Goal: Task Accomplishment & Management: Complete application form

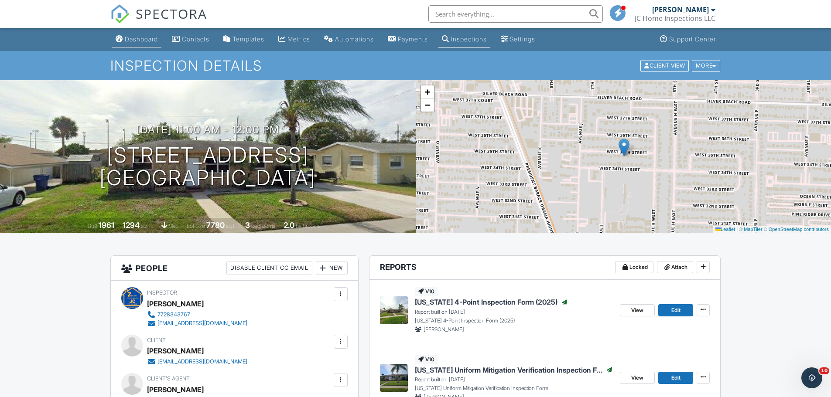
click at [137, 37] on div "Dashboard" at bounding box center [141, 38] width 33 height 7
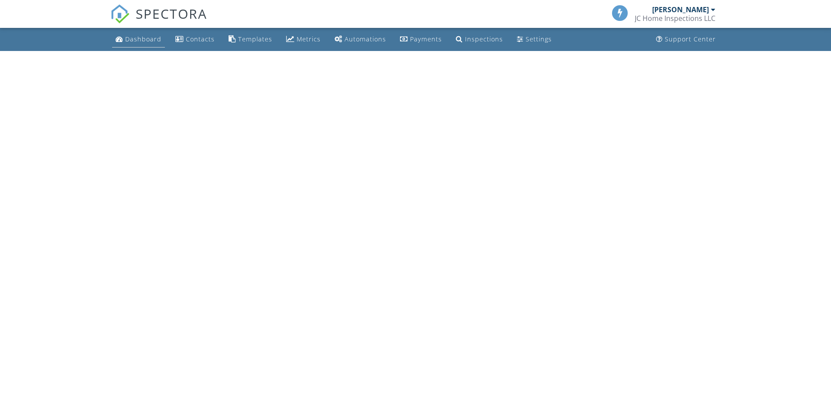
click at [143, 38] on div "Dashboard" at bounding box center [143, 39] width 36 height 8
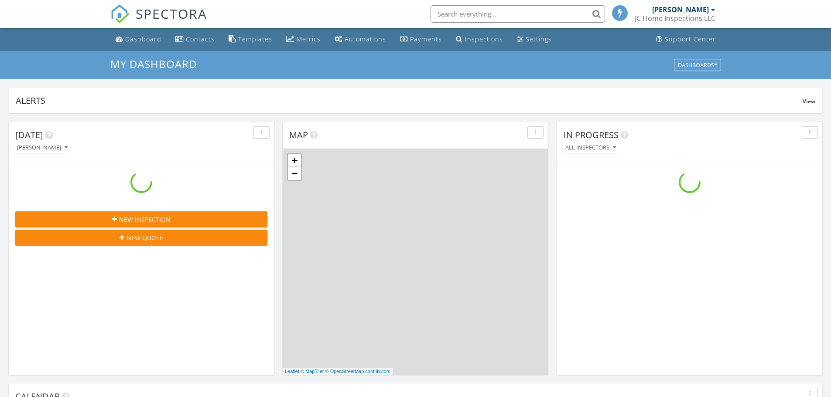
scroll to position [807, 844]
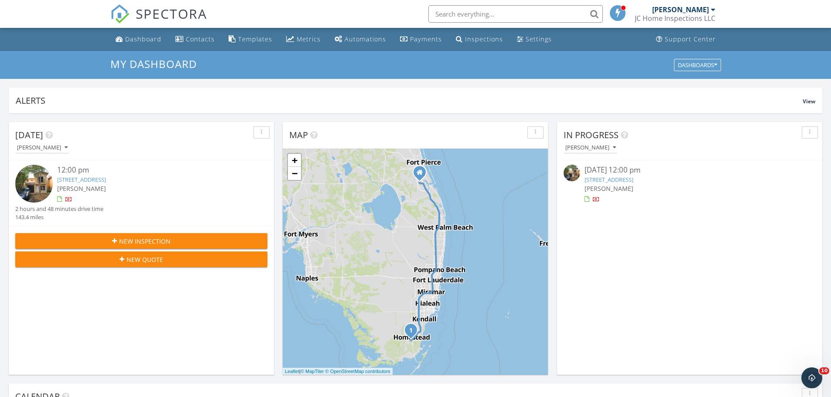
click at [89, 178] on link "956 SW 6th Ct, Homestead, FL 33030" at bounding box center [81, 180] width 49 height 8
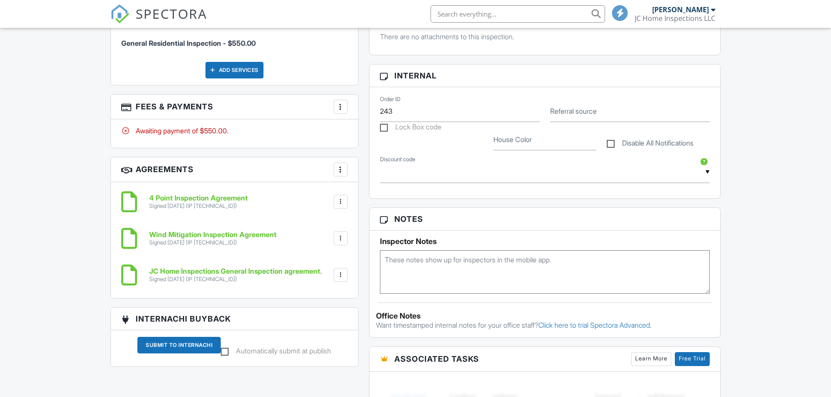
click at [338, 101] on div "More" at bounding box center [341, 107] width 14 height 14
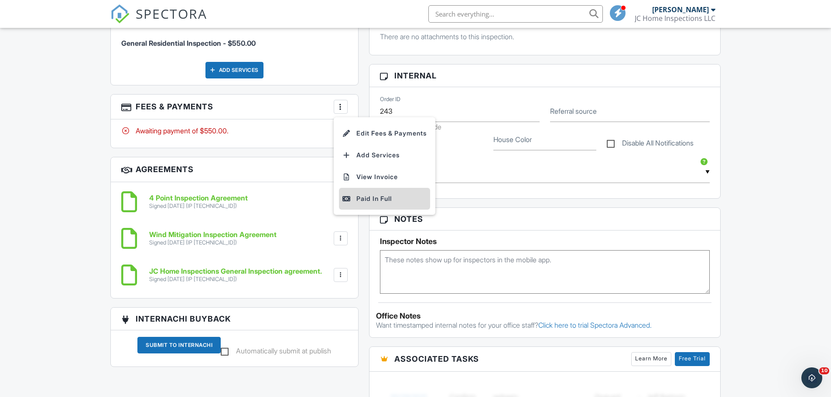
click at [358, 201] on div "Paid In Full" at bounding box center [384, 199] width 84 height 10
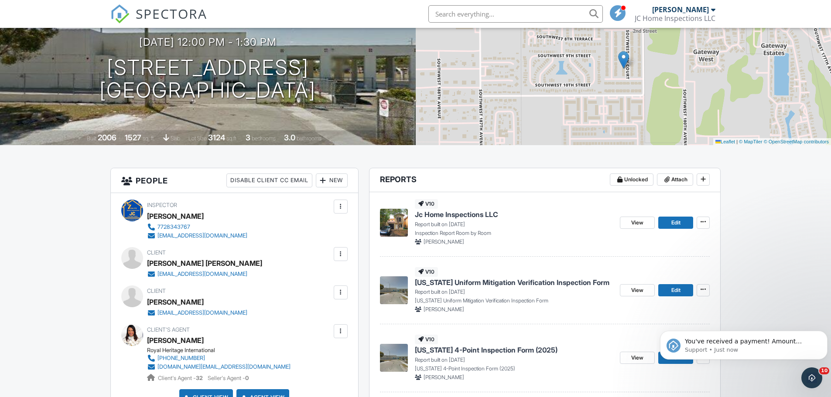
scroll to position [87, 0]
click at [671, 225] on span "Edit" at bounding box center [675, 223] width 9 height 9
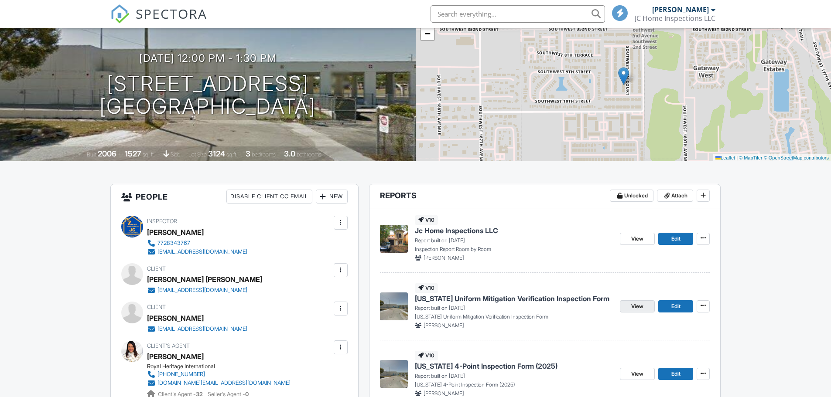
scroll to position [174, 0]
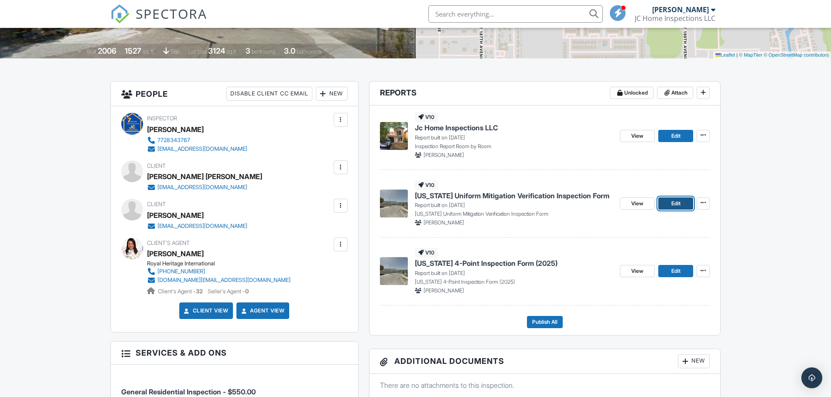
click at [680, 203] on span "Edit" at bounding box center [675, 203] width 9 height 9
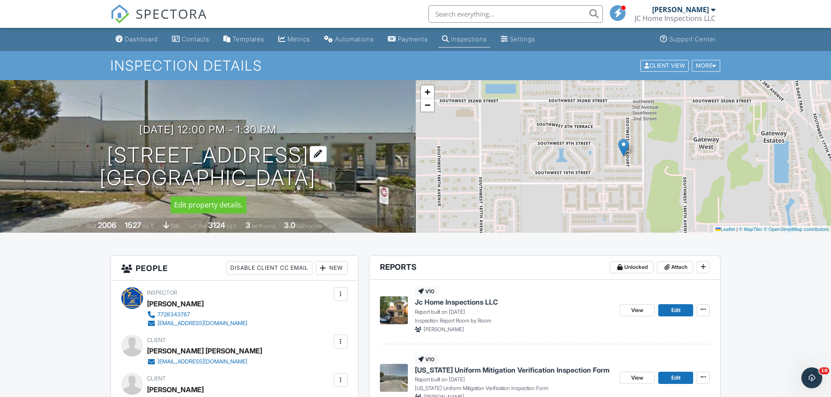
click at [327, 157] on div at bounding box center [318, 154] width 17 height 16
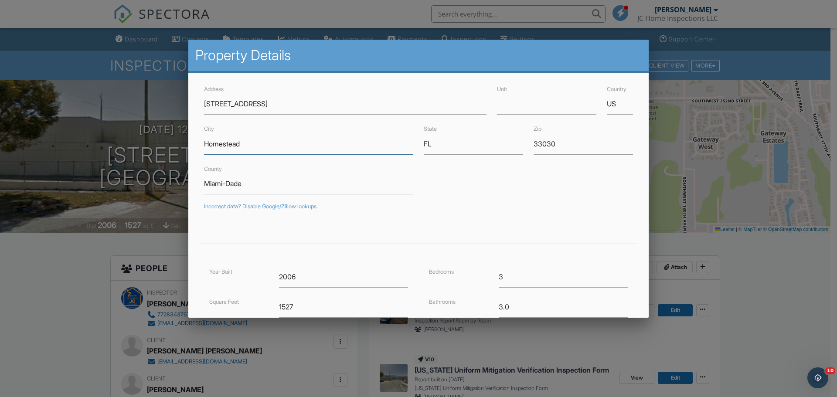
drag, startPoint x: 249, startPoint y: 143, endPoint x: 157, endPoint y: 154, distance: 92.7
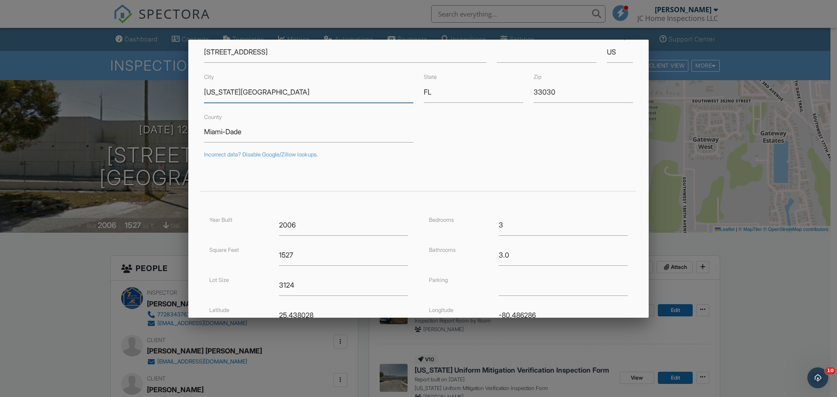
scroll to position [158, 0]
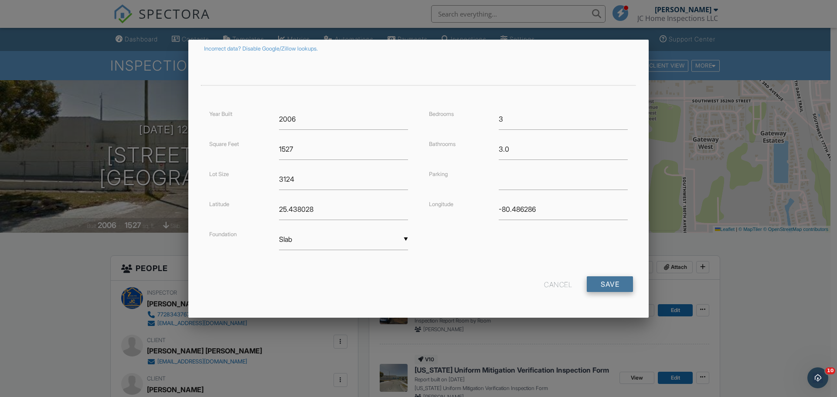
type input "[US_STATE][GEOGRAPHIC_DATA]"
click at [595, 283] on input "Save" at bounding box center [610, 284] width 46 height 16
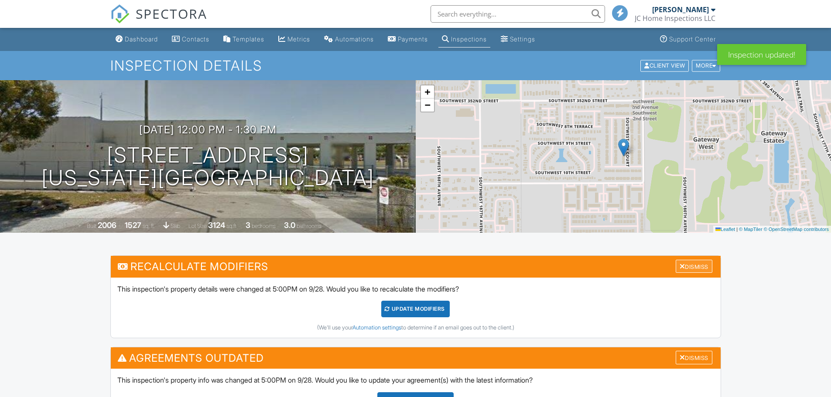
click at [704, 268] on div "Dismiss" at bounding box center [693, 267] width 37 height 14
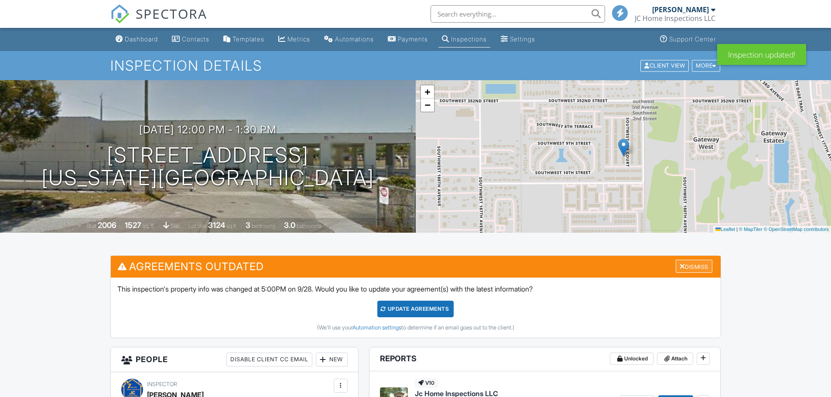
click at [698, 267] on div "Dismiss" at bounding box center [693, 267] width 37 height 14
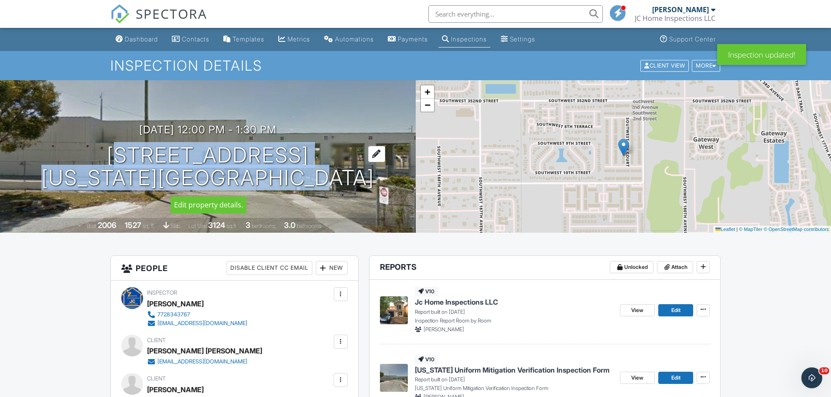
drag, startPoint x: 339, startPoint y: 190, endPoint x: 127, endPoint y: 163, distance: 213.7
click at [127, 163] on div "09/28/2025 12:00 pm - 1:30 pm 956 SW 6th Ct Florida City, FL 33030 Built 2006 1…" at bounding box center [208, 156] width 416 height 153
copy h1 "956 SW 6th Ct Florida City, FL 33030"
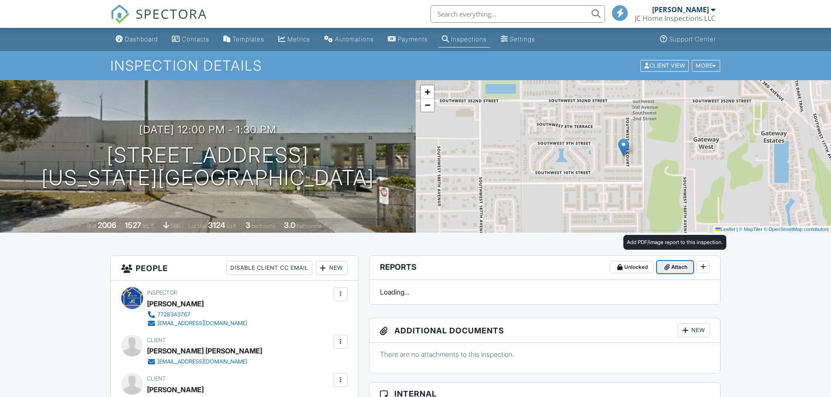
click at [676, 265] on span "Attach" at bounding box center [679, 267] width 16 height 9
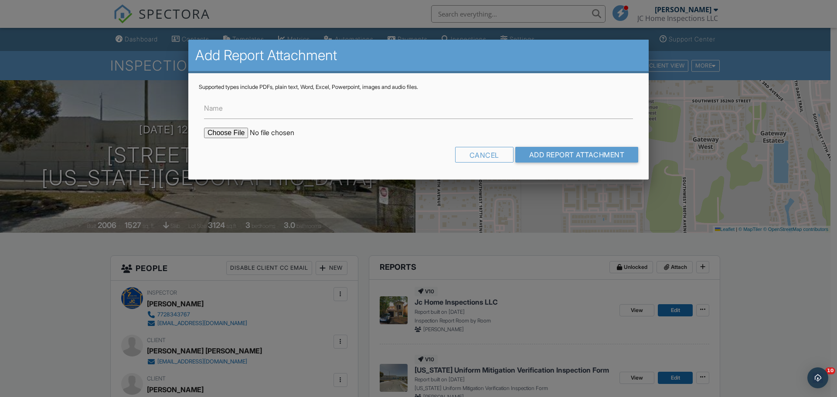
click at [233, 132] on input "file" at bounding box center [278, 133] width 148 height 10
type input "C:\fakepath\BuildFaxReport_20250928170103414112-0EC8SK-772902231.pdf"
click at [543, 155] on input "Add Report Attachment" at bounding box center [576, 155] width 123 height 16
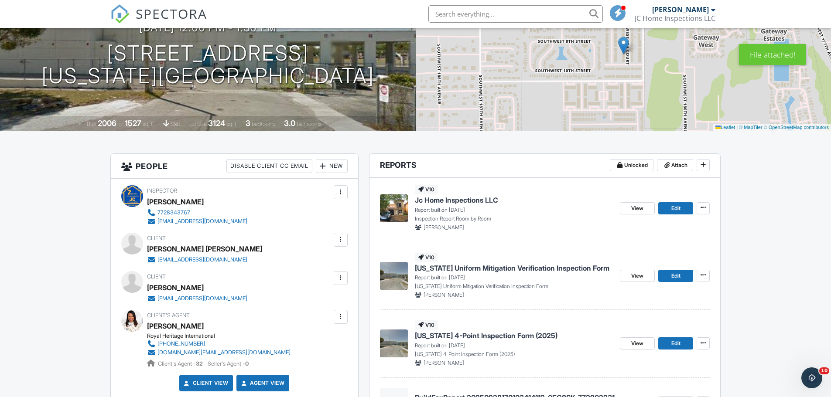
scroll to position [131, 0]
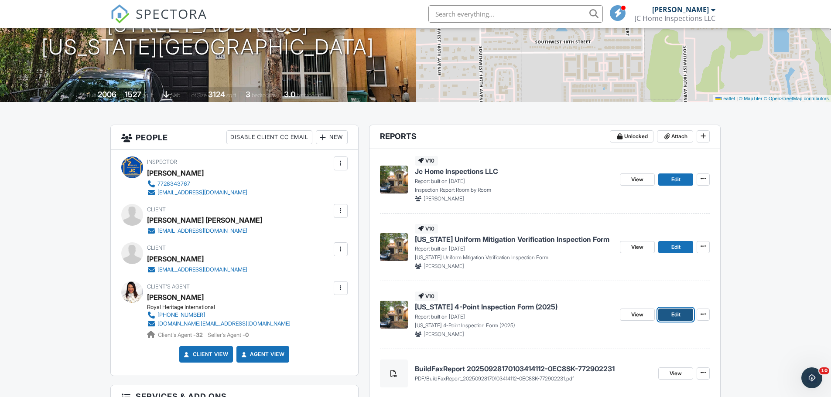
click at [677, 314] on span "Edit" at bounding box center [675, 314] width 9 height 9
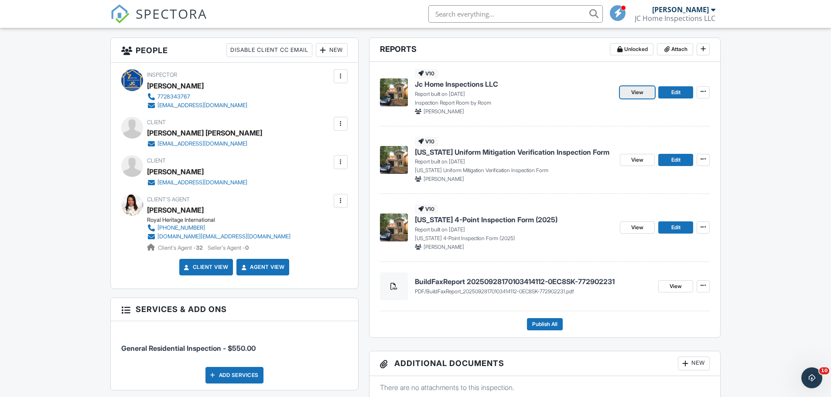
click at [631, 94] on span "View" at bounding box center [637, 92] width 12 height 9
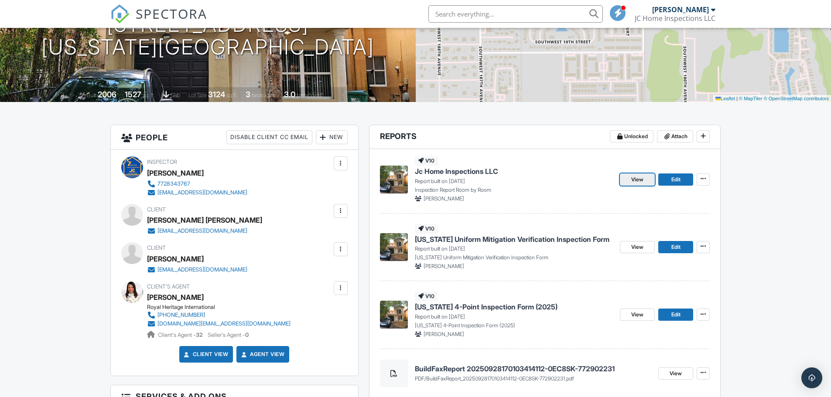
click at [644, 182] on link "View" at bounding box center [637, 180] width 35 height 12
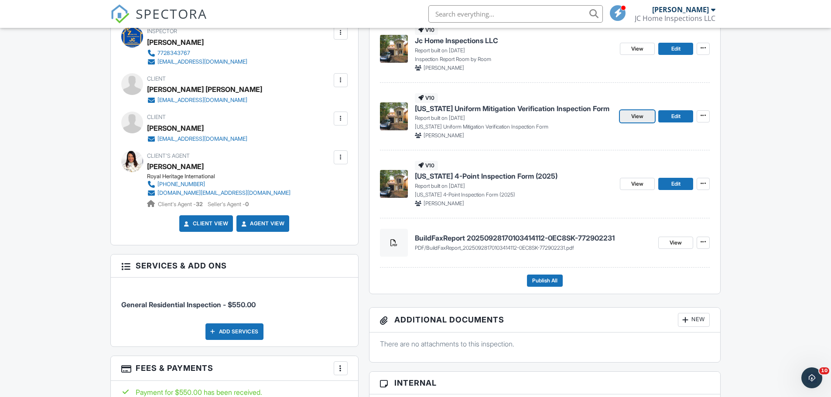
click at [647, 120] on link "View" at bounding box center [637, 116] width 35 height 12
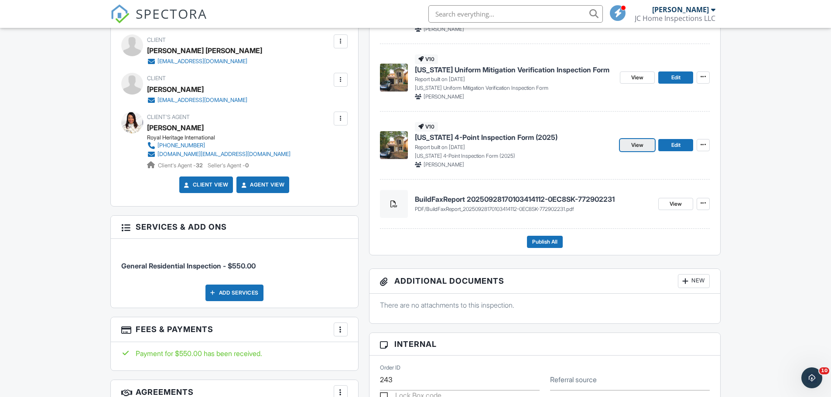
click at [641, 147] on span "View" at bounding box center [637, 145] width 12 height 9
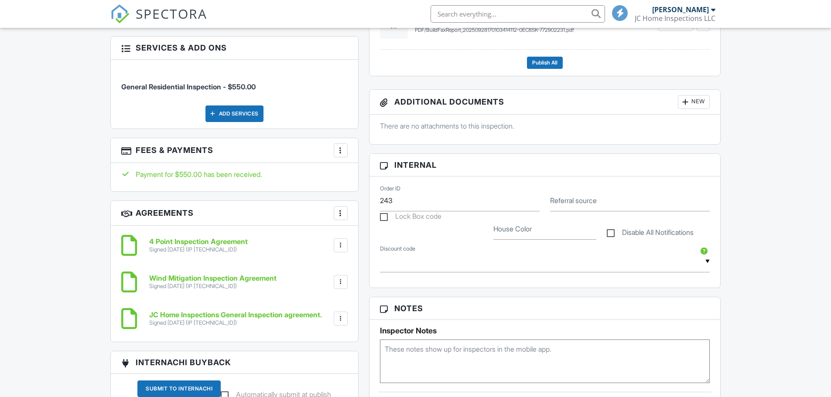
scroll to position [480, 0]
click at [542, 65] on span "Publish All" at bounding box center [544, 62] width 25 height 9
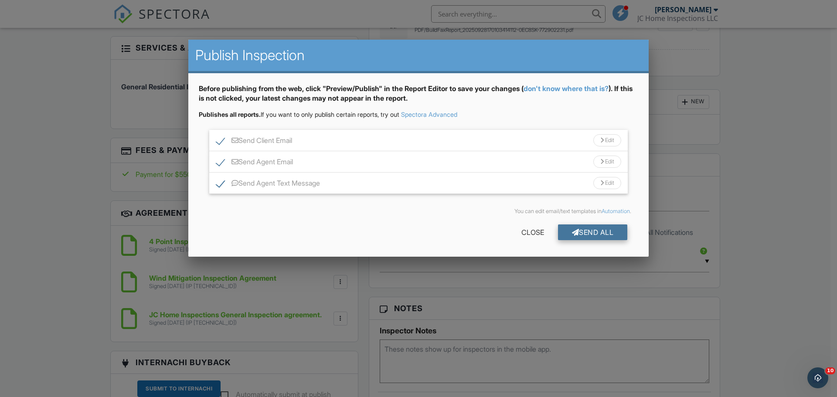
scroll to position [0, 0]
click at [591, 228] on div "Send All" at bounding box center [593, 233] width 70 height 16
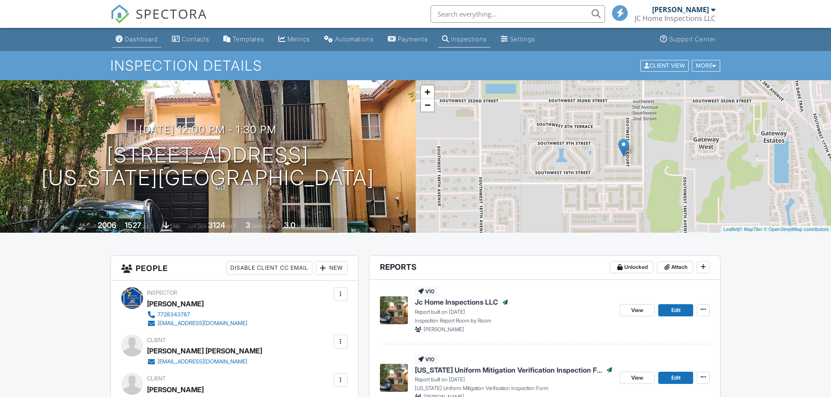
click at [130, 44] on link "Dashboard" at bounding box center [136, 39] width 49 height 16
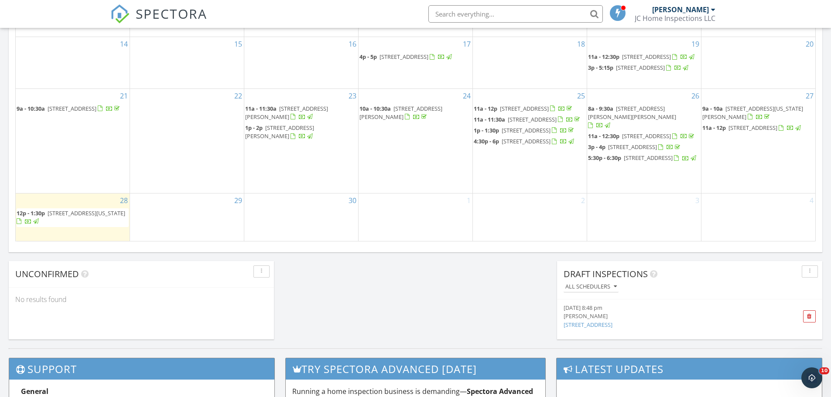
scroll to position [610, 0]
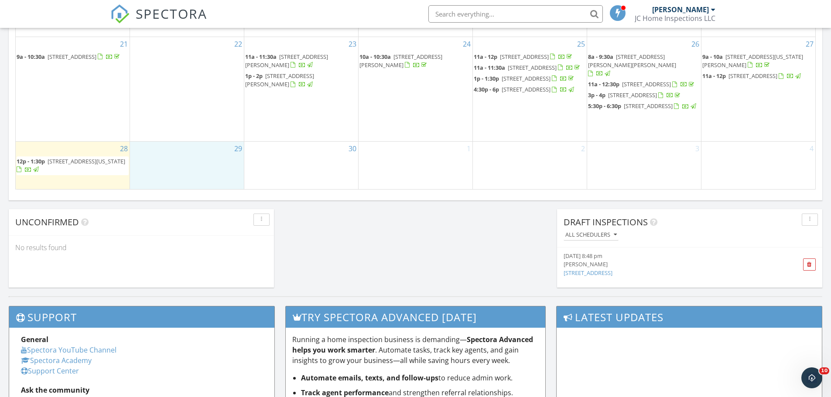
click at [206, 162] on div "29" at bounding box center [187, 166] width 114 height 48
click at [198, 127] on link "Inspection" at bounding box center [186, 126] width 45 height 14
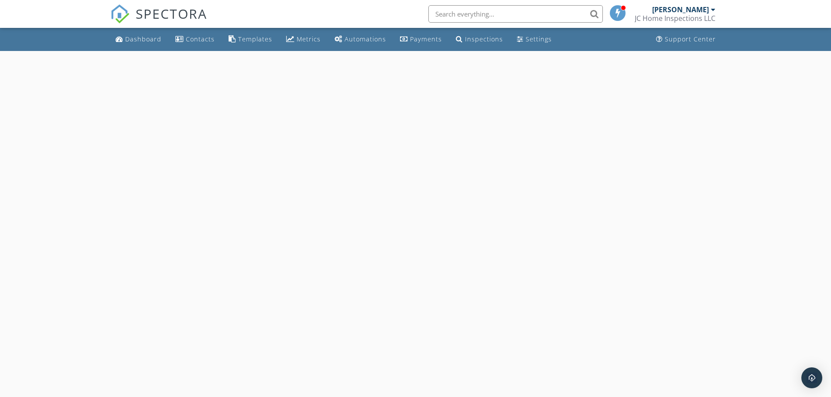
select select "8"
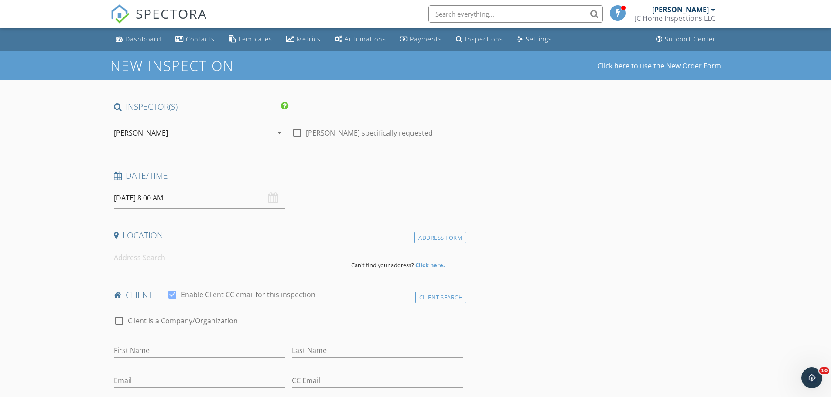
click at [175, 199] on input "[DATE] 8:00 AM" at bounding box center [199, 197] width 171 height 21
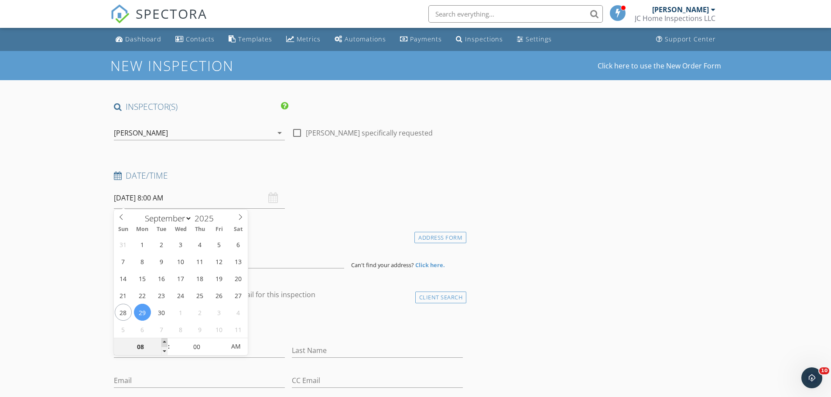
type input "09"
type input "[DATE] 9:00 AM"
click at [164, 341] on span at bounding box center [164, 342] width 6 height 9
type input "10"
type input "[DATE] 10:00 AM"
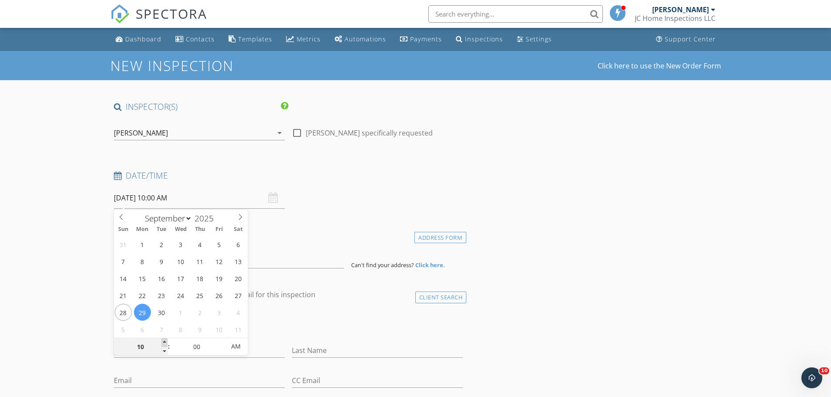
click at [164, 341] on span at bounding box center [164, 342] width 6 height 9
type input "11"
type input "[DATE] 11:00 AM"
click at [164, 341] on span at bounding box center [164, 342] width 6 height 9
type input "12"
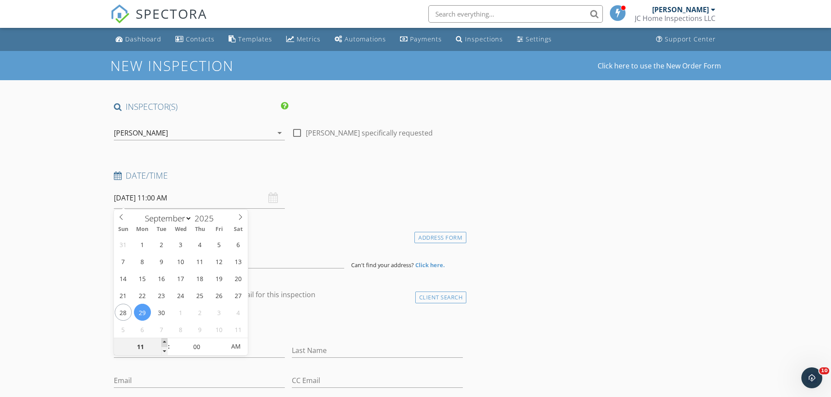
type input "09/29/2025 12:00 PM"
click at [164, 341] on span at bounding box center [164, 342] width 6 height 9
type input "01"
type input "[DATE] 1:00 PM"
click at [164, 341] on span at bounding box center [164, 342] width 6 height 9
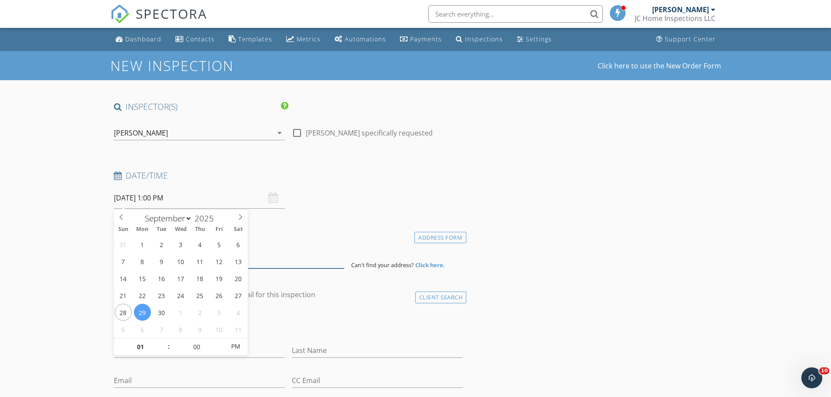
click at [295, 260] on input at bounding box center [229, 257] width 230 height 21
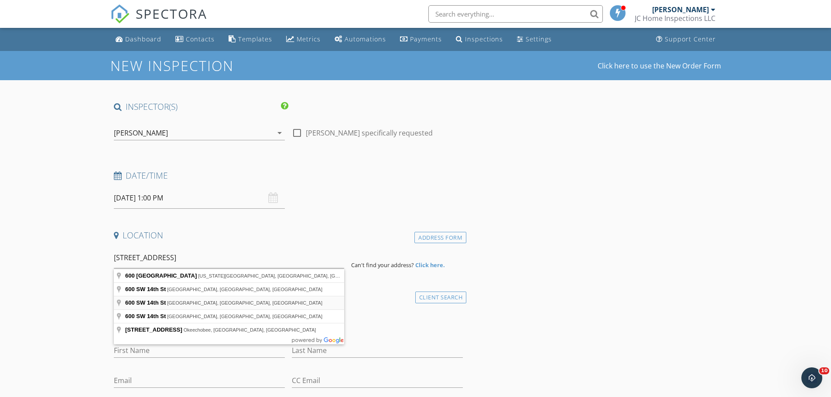
type input "600 SW 14th St, Deerfield Beach, FL, USA"
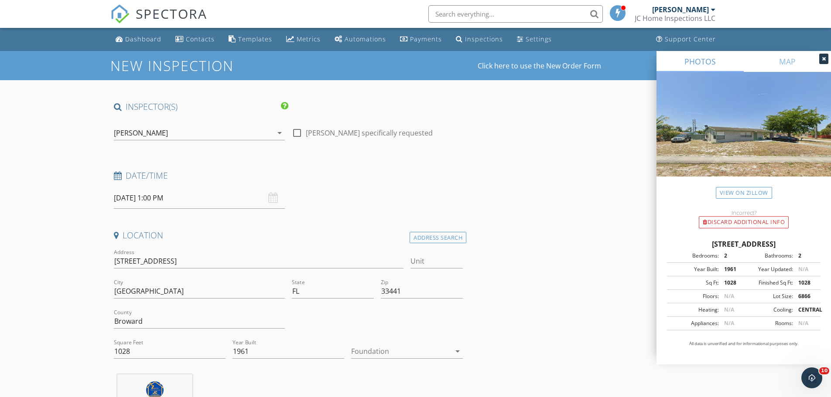
click at [391, 347] on div at bounding box center [400, 351] width 99 height 14
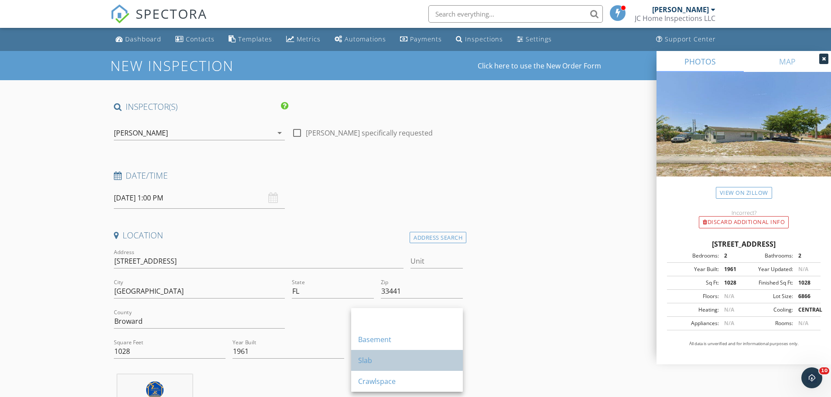
click at [357, 359] on link "Slab" at bounding box center [407, 360] width 112 height 21
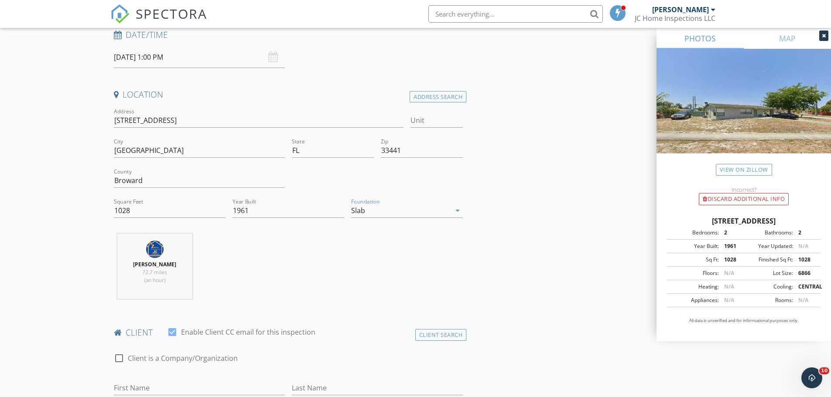
scroll to position [174, 0]
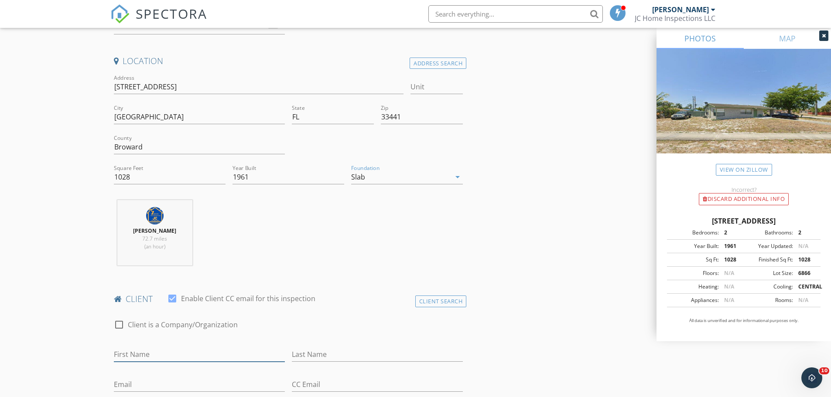
click at [177, 354] on input "First Name" at bounding box center [199, 355] width 171 height 14
type input "Ernesto"
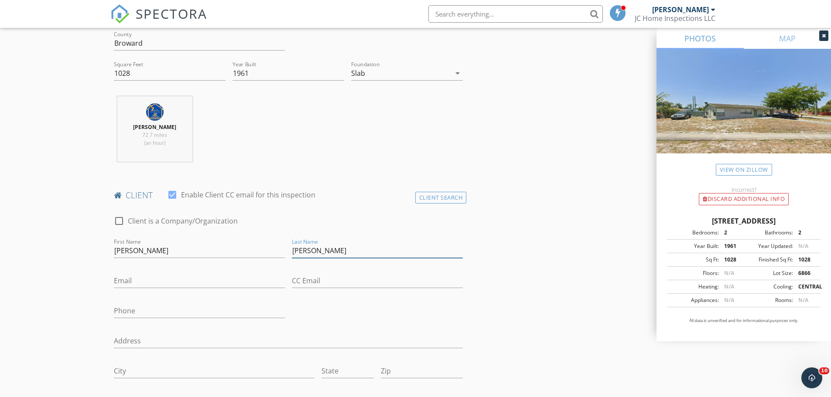
scroll to position [305, 0]
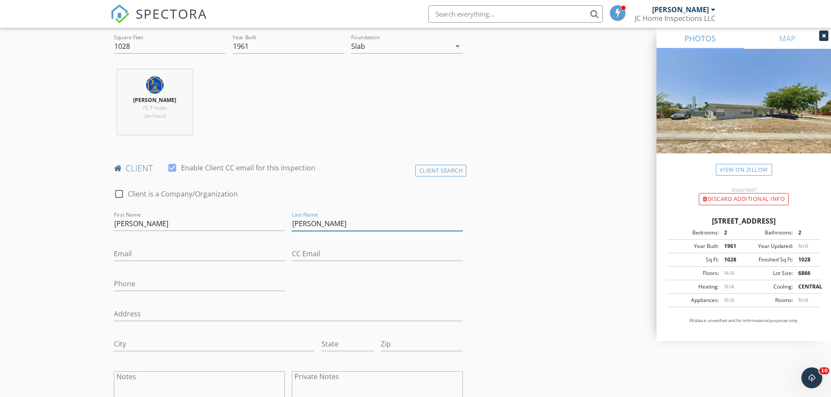
type input "Gomez"
click at [174, 283] on input "Phone" at bounding box center [199, 284] width 171 height 14
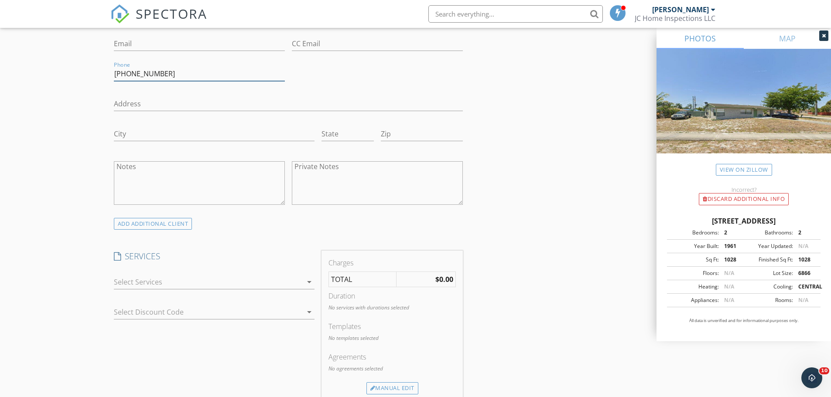
scroll to position [523, 0]
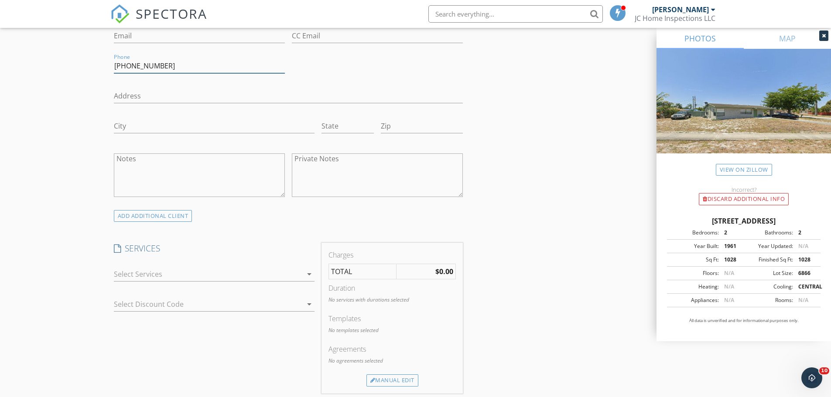
type input "561-305-1021"
click at [296, 273] on div at bounding box center [208, 274] width 188 height 14
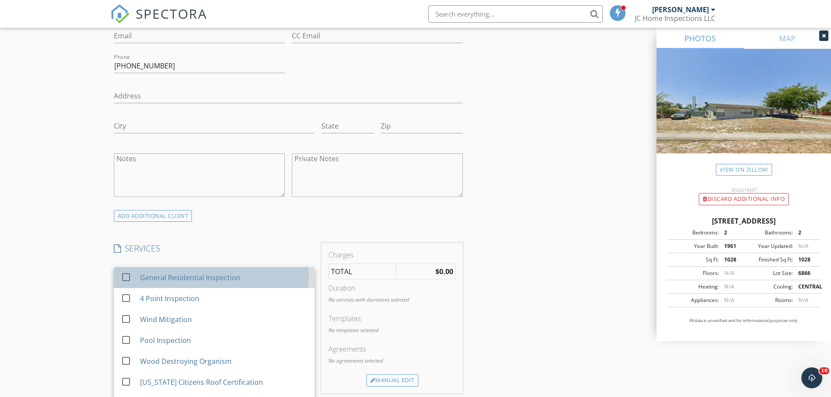
click at [234, 276] on div "General Residential Inspection" at bounding box center [190, 278] width 100 height 10
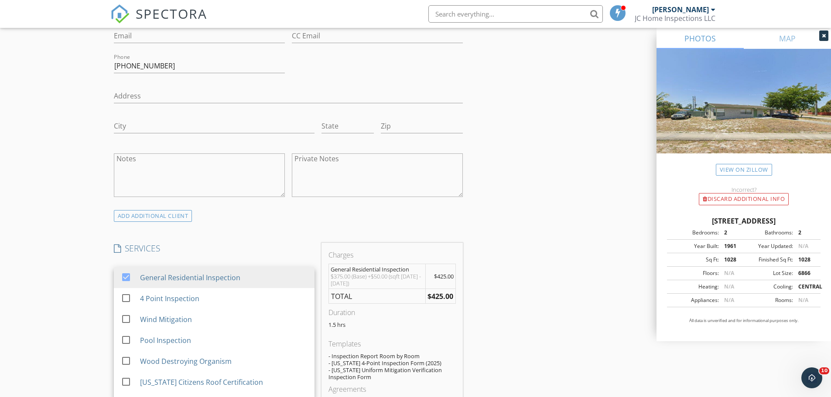
scroll to position [654, 0]
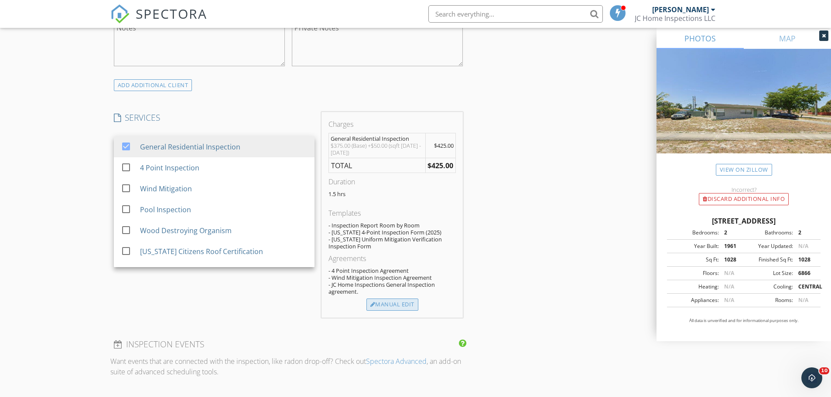
click at [383, 308] on div "Manual Edit" at bounding box center [392, 305] width 52 height 12
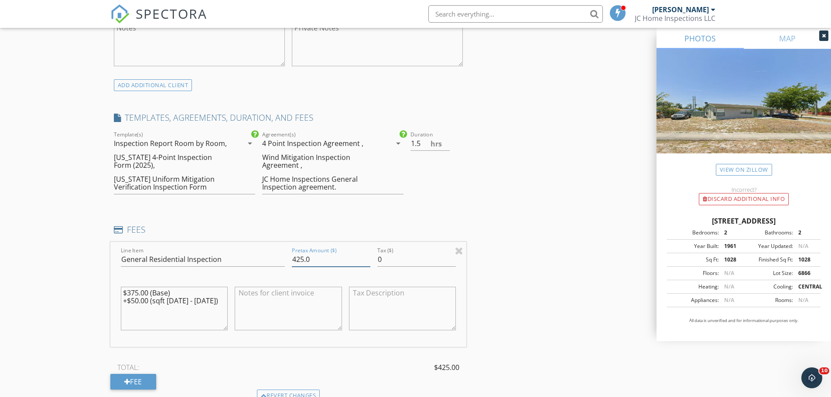
drag, startPoint x: 321, startPoint y: 255, endPoint x: 254, endPoint y: 266, distance: 68.6
click at [254, 266] on div "Line Item General Residential Inspection Pretax Amount ($) 425.0 Tax ($) 0 $375…" at bounding box center [288, 294] width 356 height 105
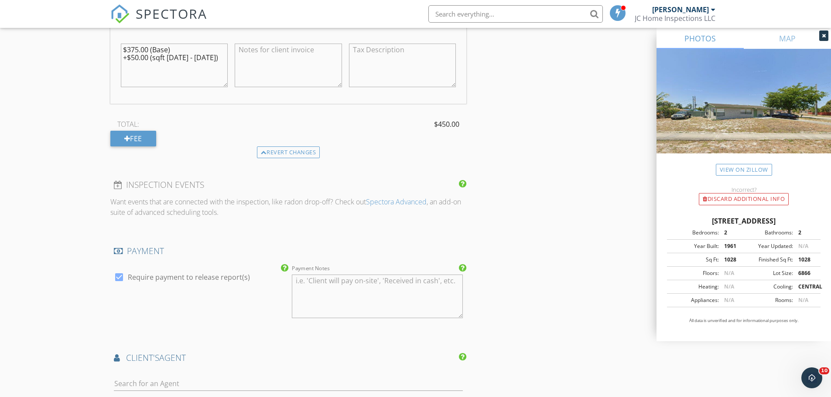
scroll to position [916, 0]
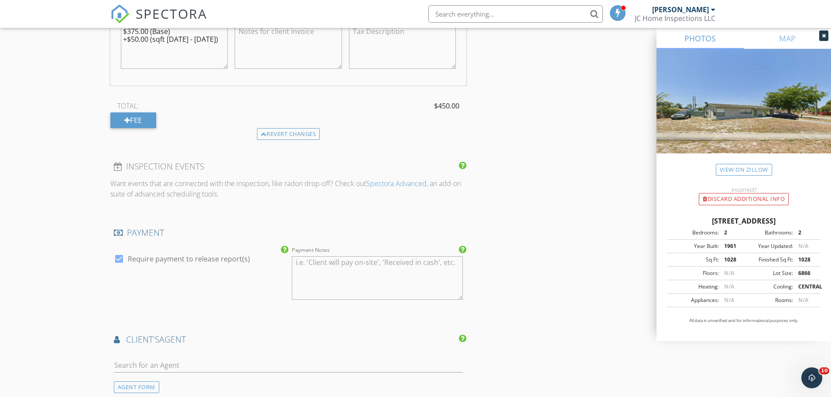
type input "450"
click at [154, 364] on input "text" at bounding box center [288, 365] width 349 height 14
type input "remy"
click at [178, 385] on div "Remy Vargas" at bounding box center [166, 381] width 55 height 10
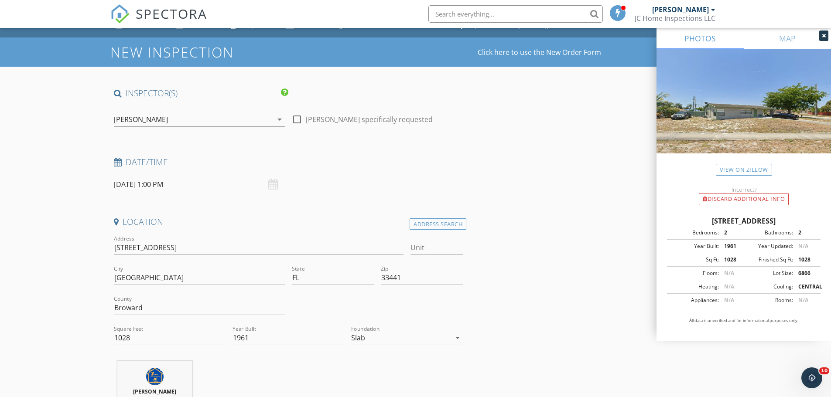
scroll to position [0, 0]
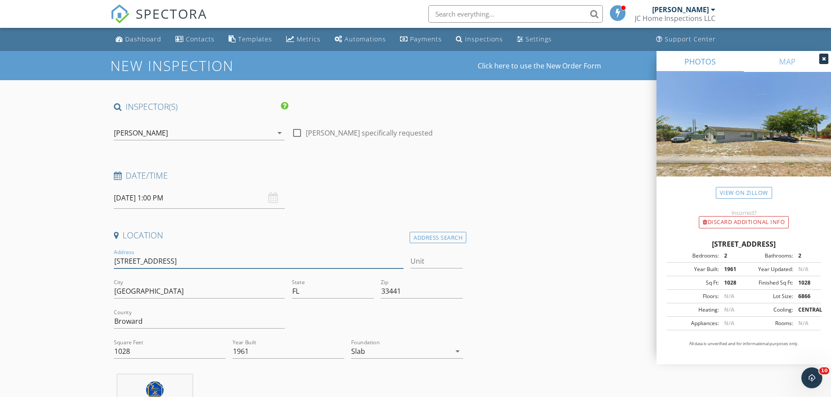
drag, startPoint x: 177, startPoint y: 261, endPoint x: 90, endPoint y: 268, distance: 87.0
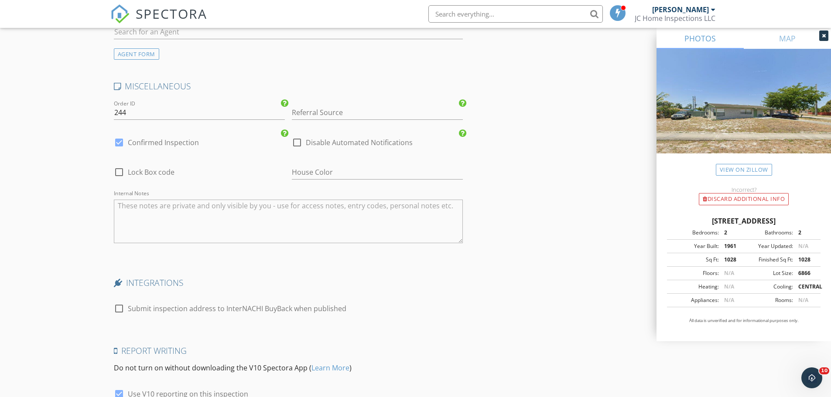
scroll to position [1673, 0]
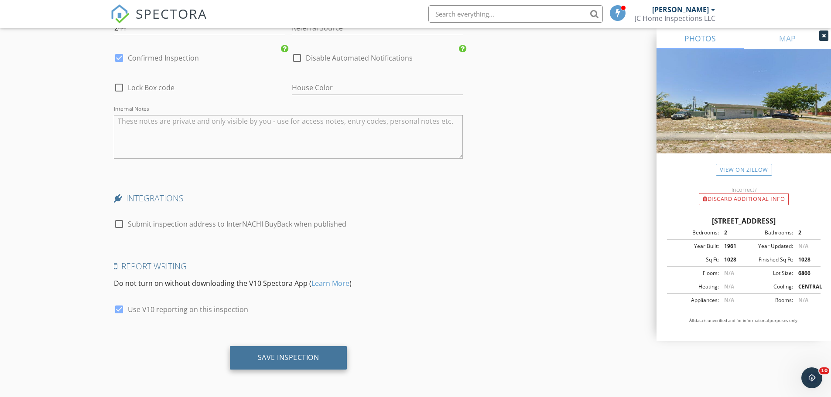
click at [282, 354] on div "Save Inspection" at bounding box center [288, 357] width 61 height 9
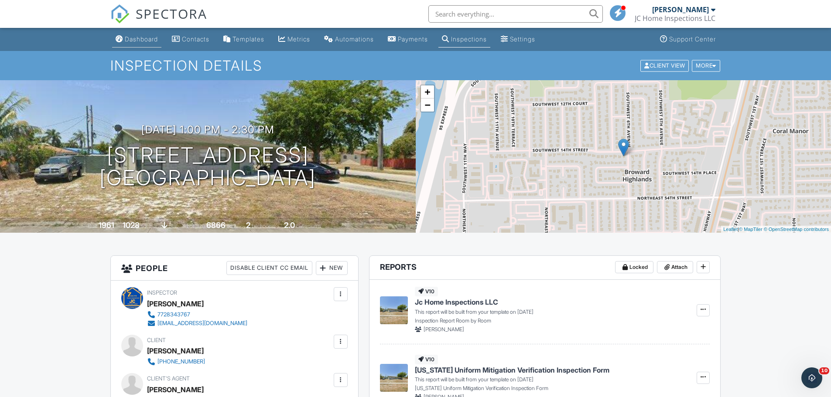
click at [137, 39] on div "Dashboard" at bounding box center [141, 38] width 33 height 7
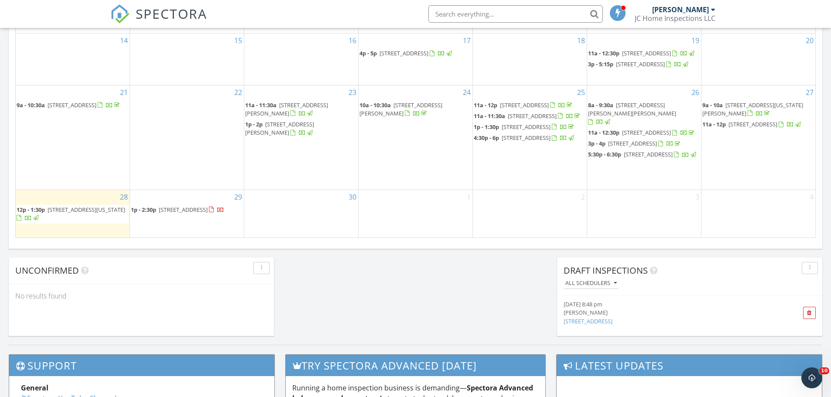
scroll to position [567, 0]
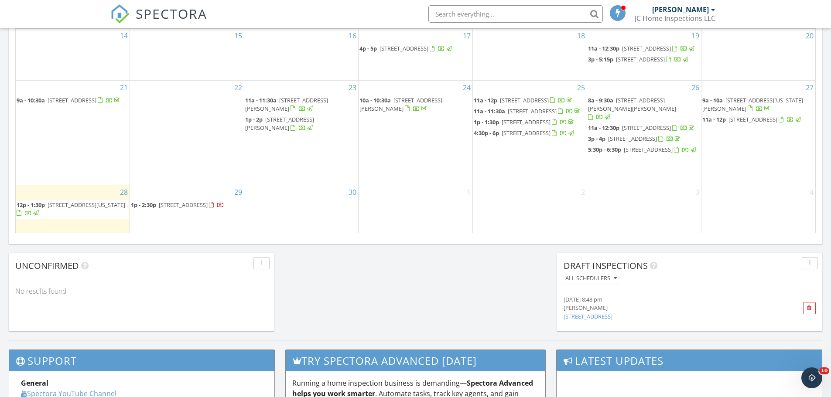
click at [198, 210] on span "1p - 2:30p [STREET_ADDRESS]" at bounding box center [177, 205] width 93 height 9
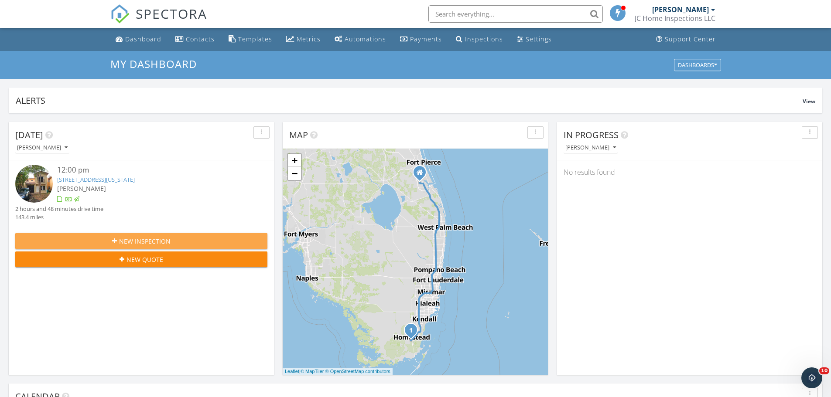
click at [169, 238] on span "New Inspection" at bounding box center [144, 241] width 51 height 9
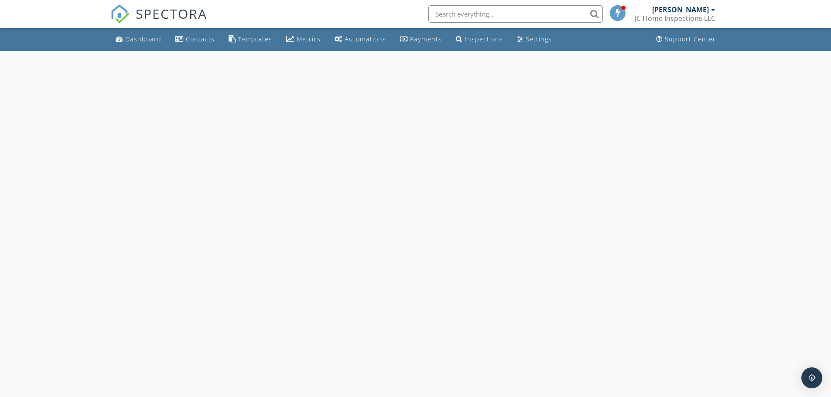
select select "8"
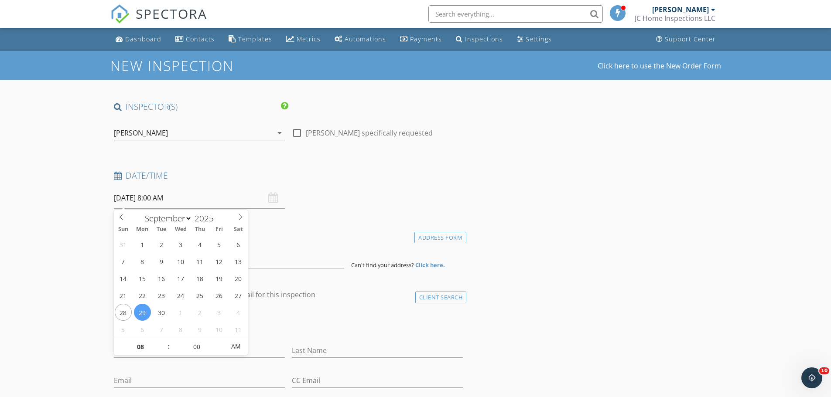
click at [192, 199] on input "[DATE] 8:00 AM" at bounding box center [199, 197] width 171 height 21
type input "09"
type input "[DATE] 9:00 AM"
click at [163, 341] on span at bounding box center [164, 342] width 6 height 9
type input "10"
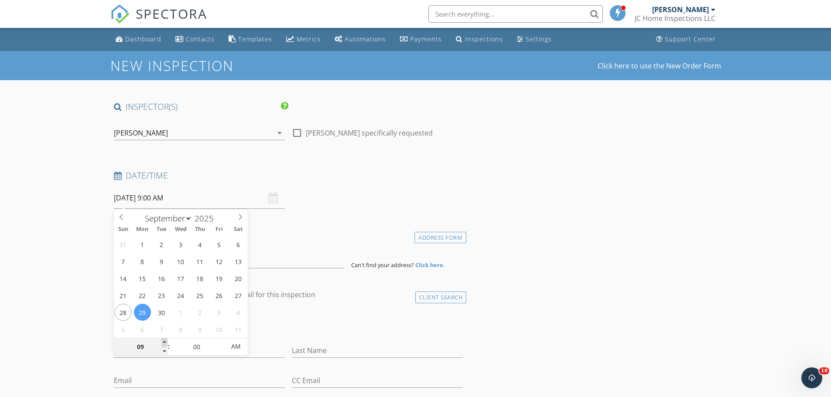
type input "[DATE] 10:00 AM"
click at [163, 341] on span at bounding box center [164, 342] width 6 height 9
type input "11"
type input "[DATE] 11:00 AM"
click at [163, 341] on span at bounding box center [164, 342] width 6 height 9
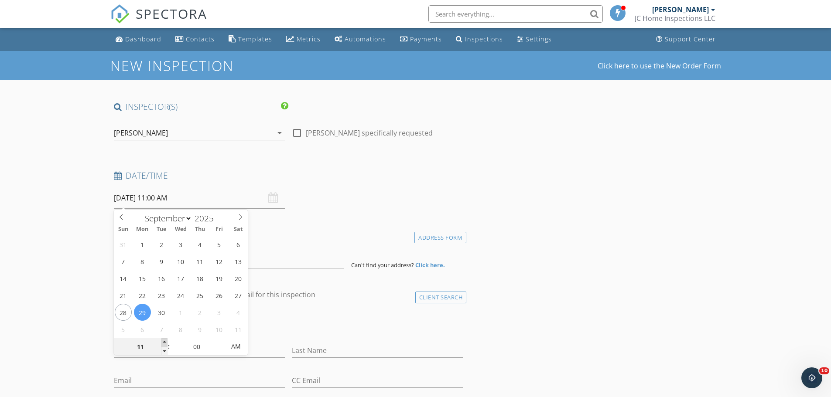
type input "12"
type input "[DATE] 12:00 PM"
click at [163, 341] on span at bounding box center [164, 342] width 6 height 9
type input "01"
type input "[DATE] 1:00 PM"
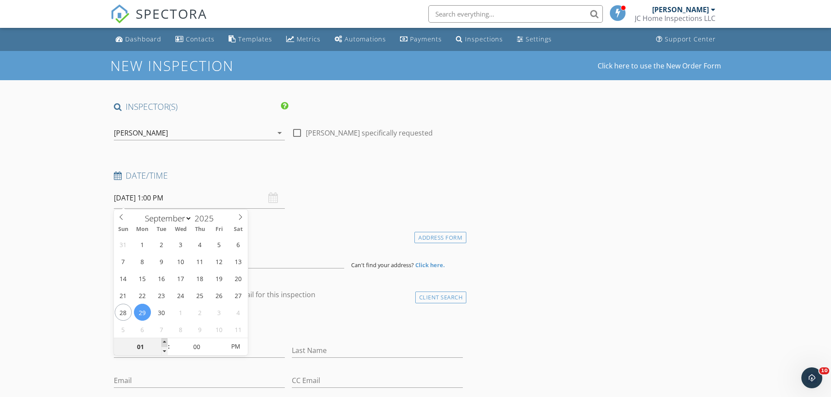
click at [163, 341] on span at bounding box center [164, 342] width 6 height 9
type input "02"
type input "[DATE] 2:00 PM"
click at [163, 341] on span at bounding box center [164, 342] width 6 height 9
type input "03"
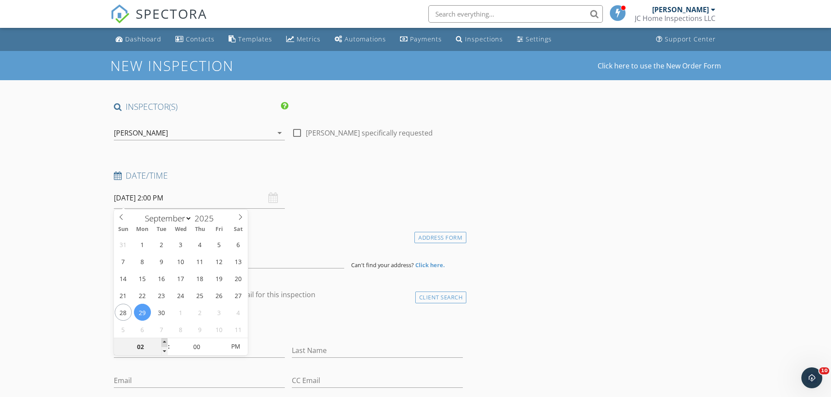
type input "[DATE] 3:00 PM"
click at [163, 341] on span at bounding box center [164, 342] width 6 height 9
click at [303, 259] on input at bounding box center [229, 257] width 230 height 21
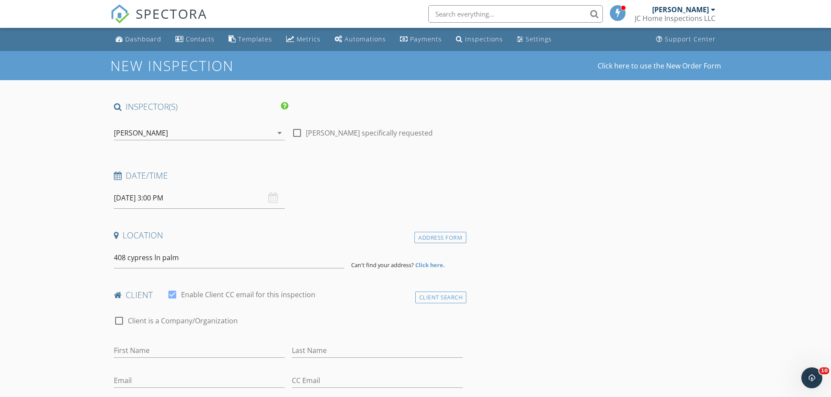
type input "[STREET_ADDRESS]"
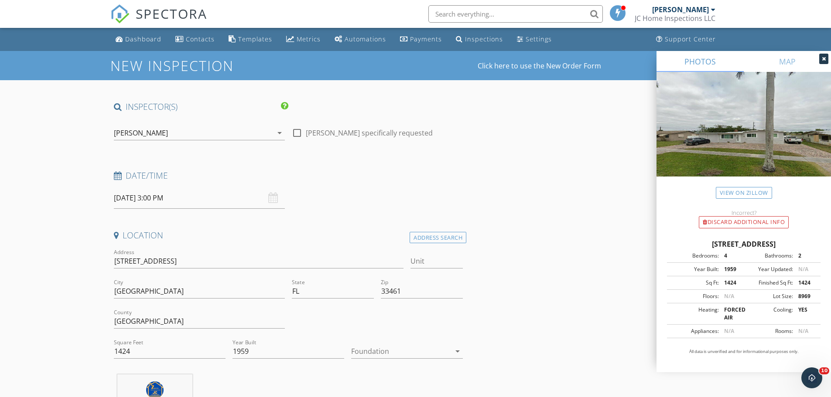
click at [405, 354] on div at bounding box center [400, 351] width 99 height 14
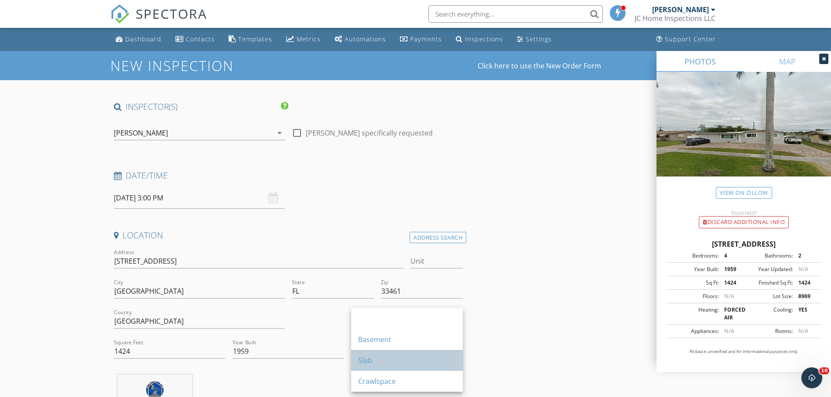
click at [390, 358] on div "Slab" at bounding box center [407, 360] width 98 height 10
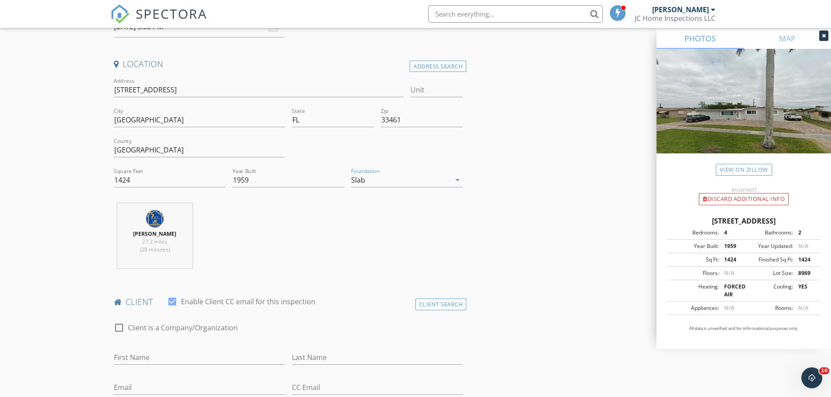
scroll to position [262, 0]
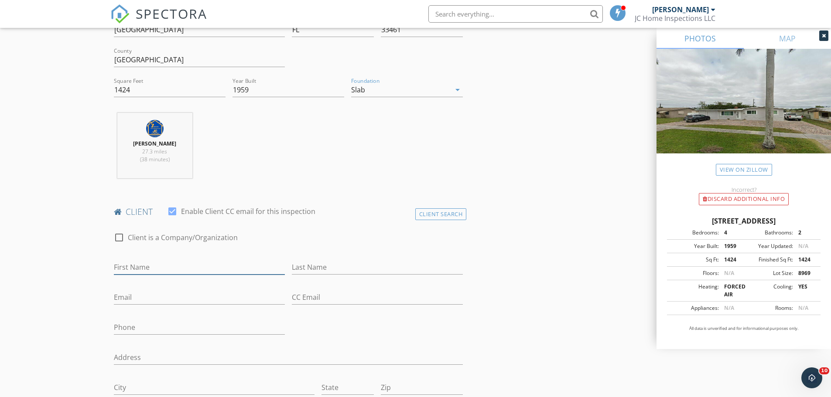
click at [137, 268] on input "First Name" at bounding box center [199, 267] width 171 height 14
type input "Joel Bejerano"
click at [140, 295] on input "Email" at bounding box center [199, 297] width 171 height 14
type input "ortofuturo@gmail.com"
click at [158, 331] on input "Phone" at bounding box center [199, 327] width 171 height 14
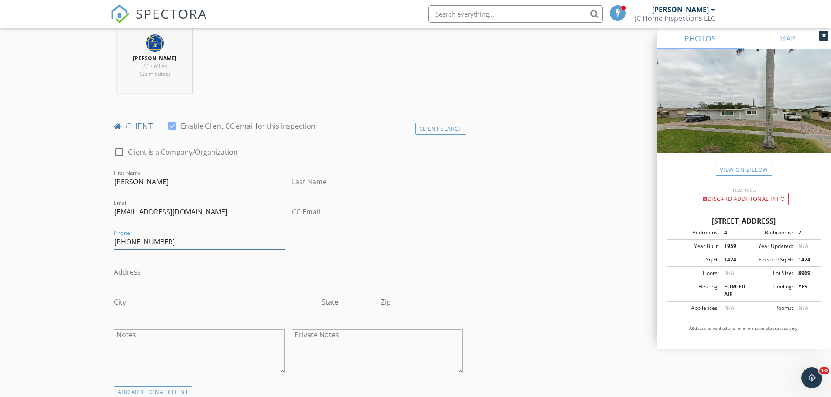
scroll to position [480, 0]
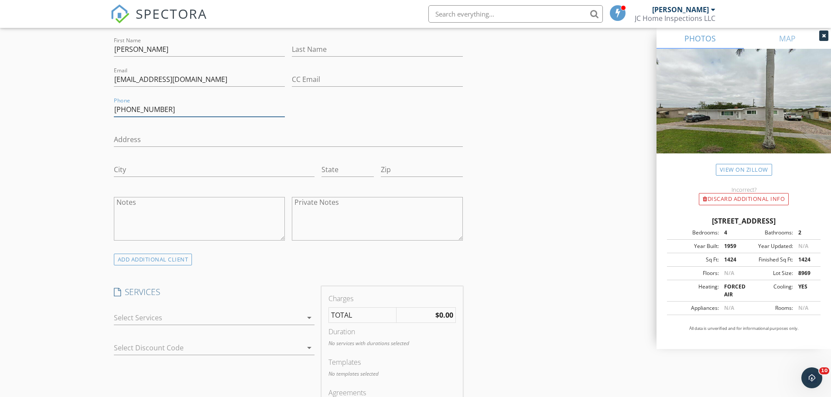
type input "954-552-8622"
click at [297, 321] on div at bounding box center [208, 318] width 188 height 14
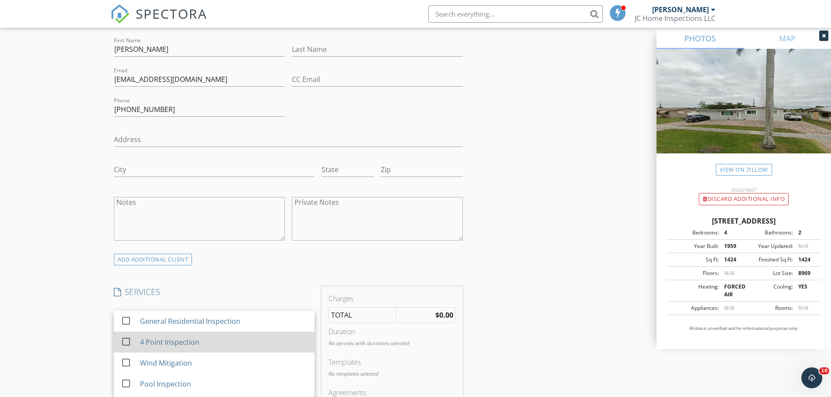
click at [178, 348] on div "4 Point Inspection" at bounding box center [223, 342] width 167 height 17
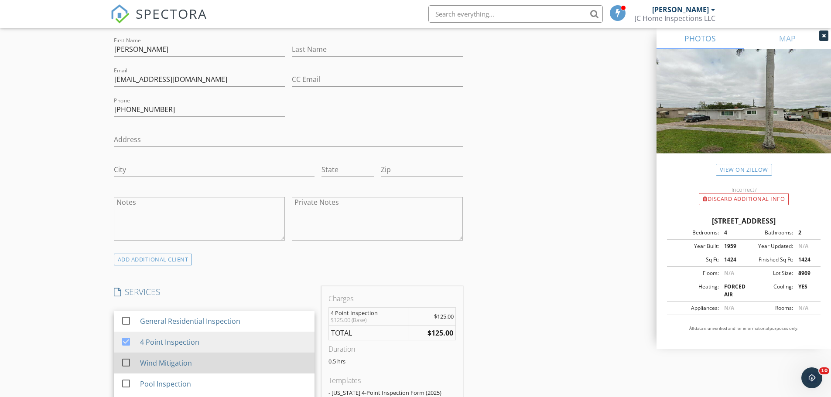
click at [173, 363] on div "Wind Mitigation" at bounding box center [166, 363] width 52 height 10
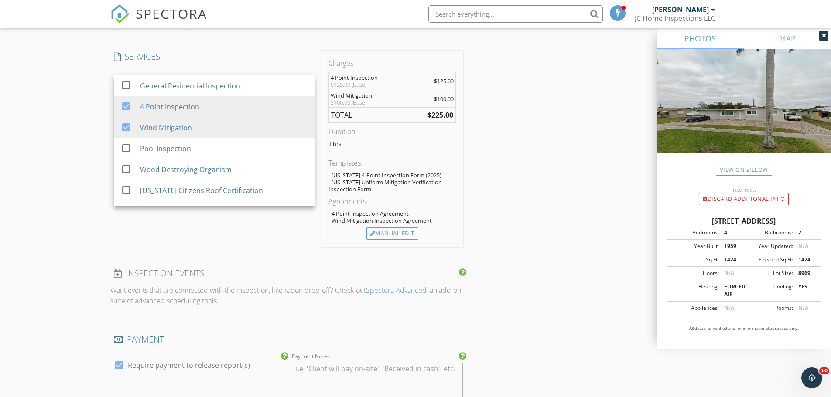
scroll to position [741, 0]
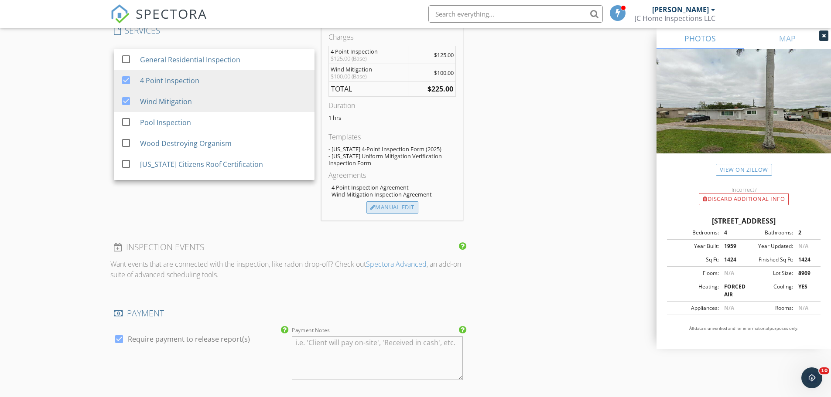
click at [395, 208] on div "Manual Edit" at bounding box center [392, 207] width 52 height 12
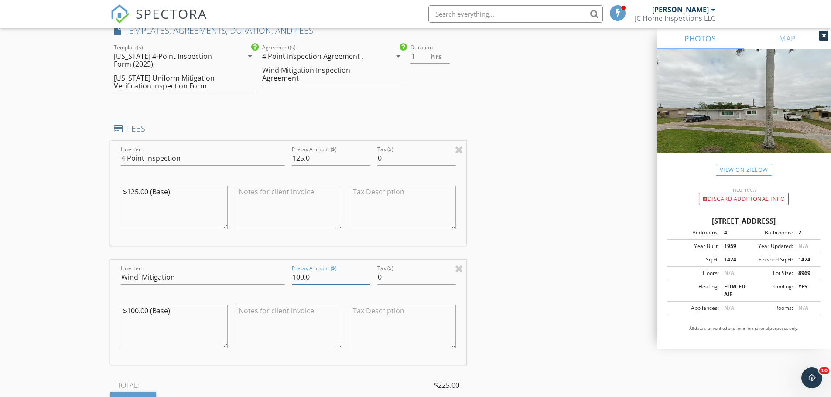
drag, startPoint x: 313, startPoint y: 276, endPoint x: 285, endPoint y: 277, distance: 28.0
click at [287, 277] on div "Line Item Wind Mitigation Pretax Amount ($) 100.0 Tax ($) 0 $100.00 (Base)" at bounding box center [288, 312] width 356 height 105
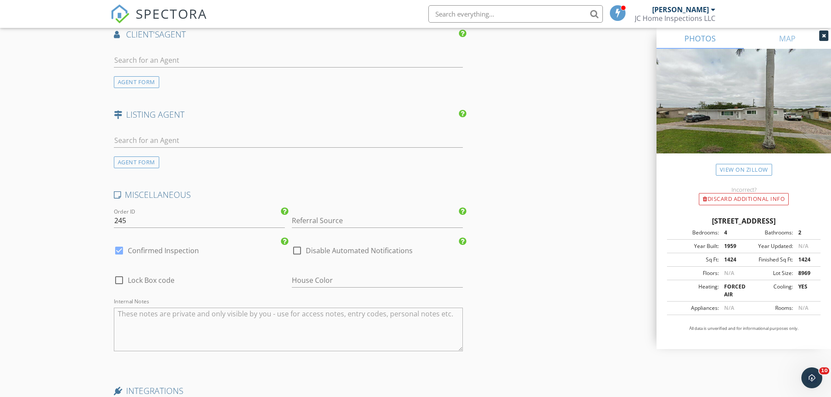
scroll to position [1519, 0]
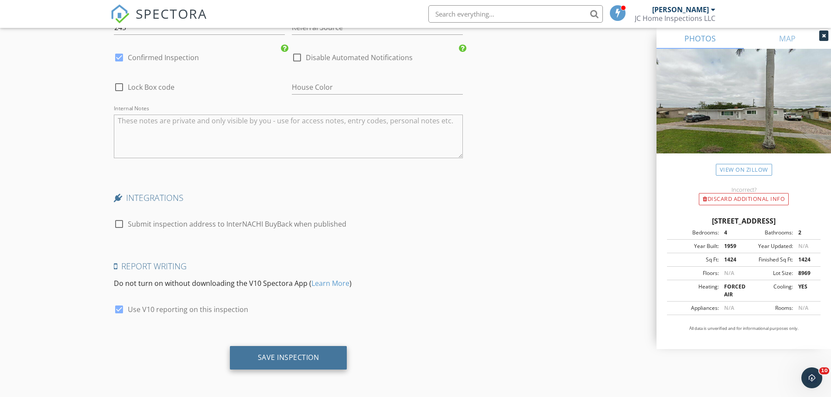
type input "125"
click at [307, 357] on div "Save Inspection" at bounding box center [288, 357] width 61 height 9
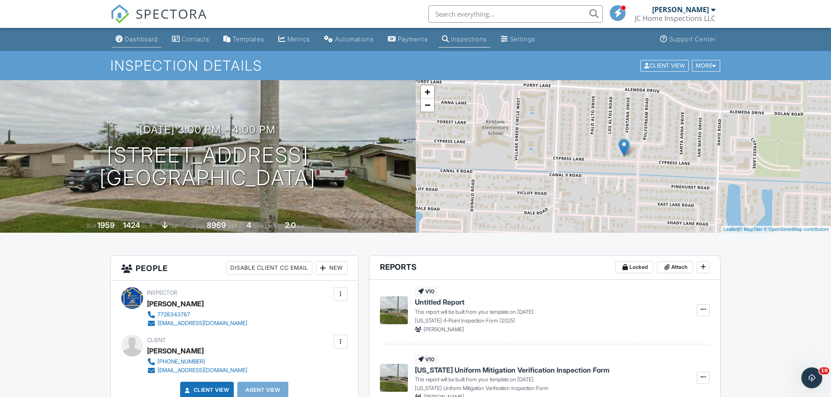
click at [143, 39] on div "Dashboard" at bounding box center [141, 38] width 33 height 7
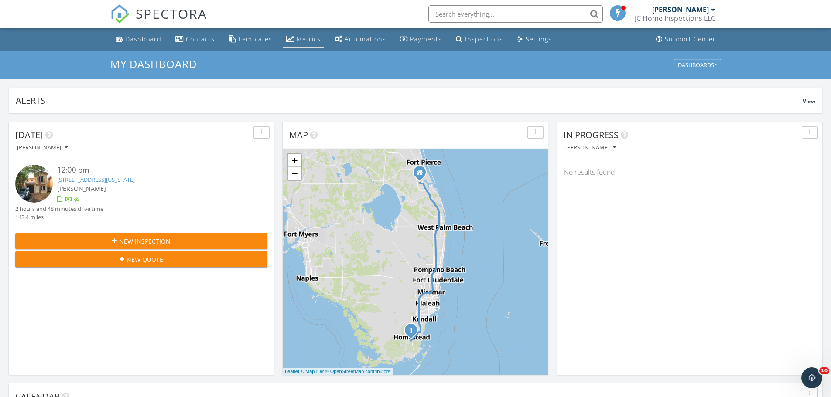
click at [304, 37] on div "Metrics" at bounding box center [309, 39] width 24 height 8
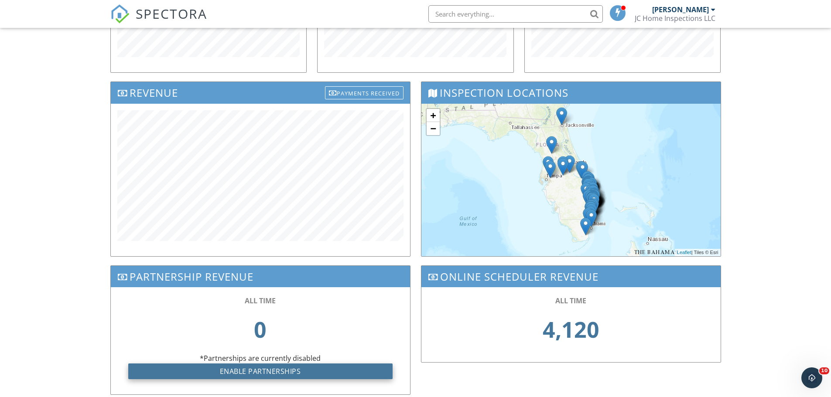
scroll to position [262, 0]
